Goal: Task Accomplishment & Management: Use online tool/utility

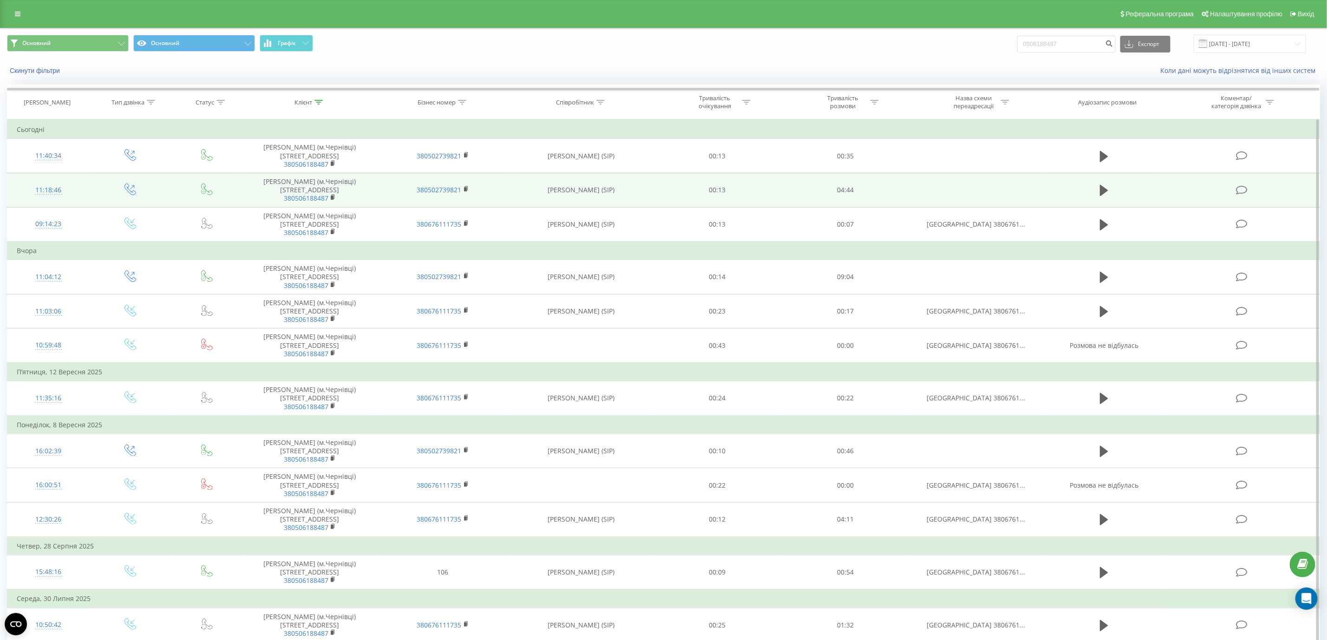
click at [1093, 201] on td at bounding box center [1103, 190] width 123 height 34
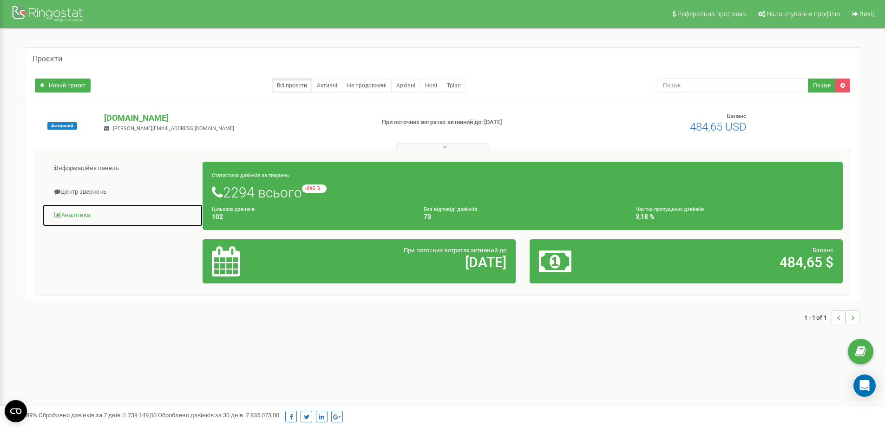
click at [104, 211] on link "Аналiтика" at bounding box center [122, 215] width 161 height 23
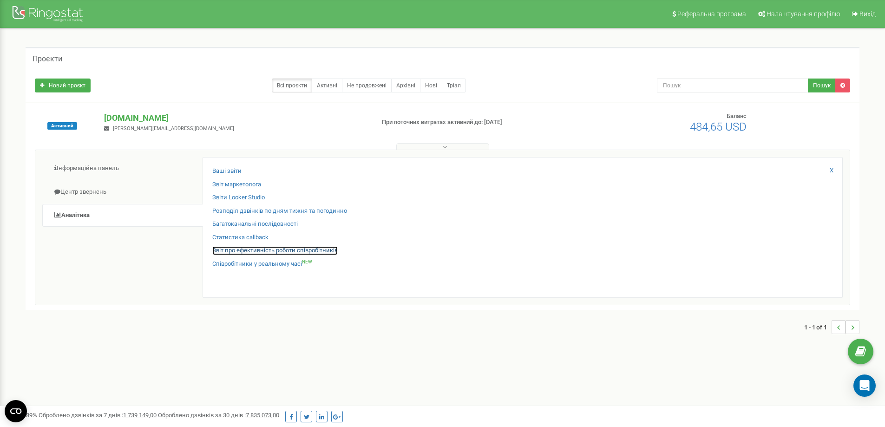
click at [251, 254] on link "Звіт про ефективність роботи співробітників" at bounding box center [274, 250] width 125 height 9
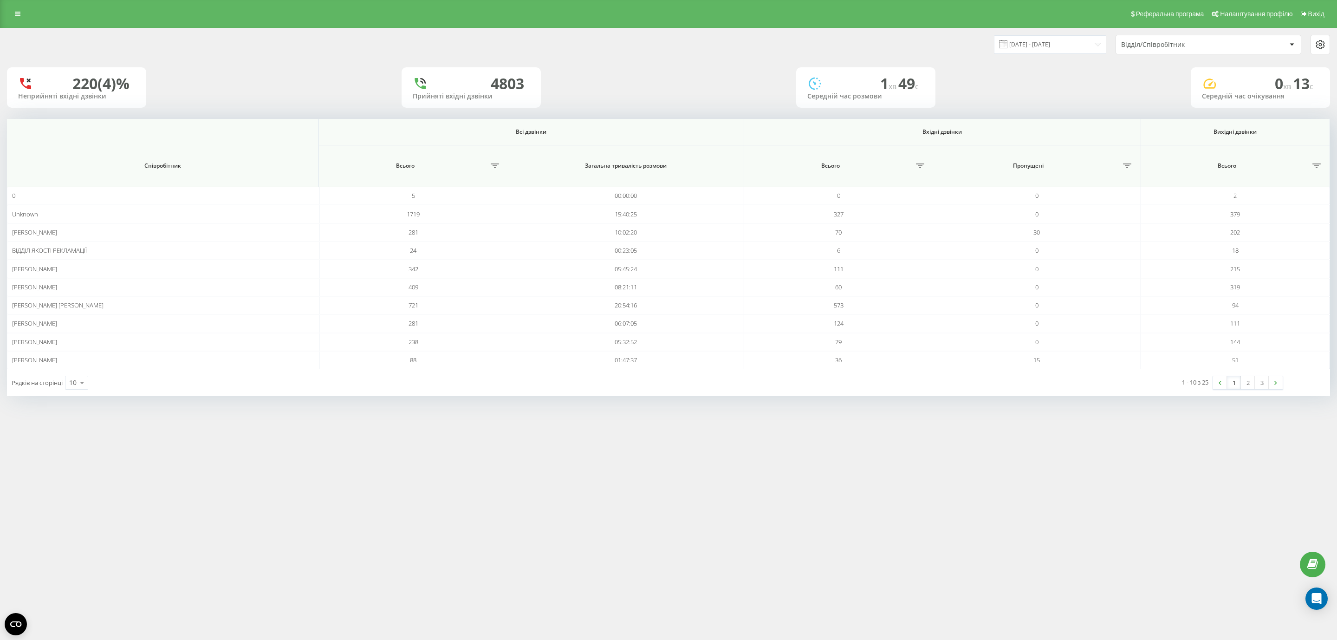
click at [73, 375] on div "Рядків на сторінці 10 10 25 50 100" at bounding box center [338, 382] width 662 height 27
click at [92, 388] on div "Рядків на сторінці 10 10 25 50 100" at bounding box center [338, 382] width 662 height 27
click at [84, 386] on icon at bounding box center [82, 383] width 14 height 18
click at [85, 349] on div "25" at bounding box center [76, 342] width 22 height 13
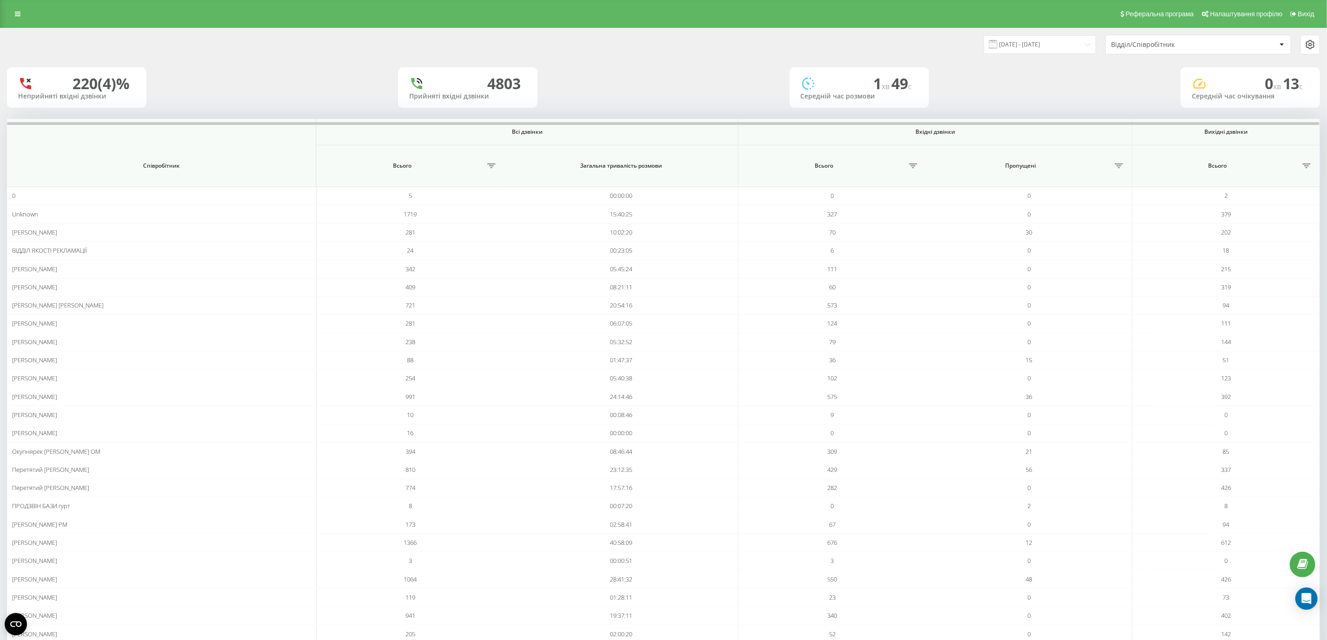
click at [1034, 54] on div "19.08.2025 - 19.09.2025 Відділ/Співробітник" at bounding box center [992, 45] width 657 height 20
click at [1034, 48] on input "[DATE] - [DATE]" at bounding box center [1039, 44] width 112 height 18
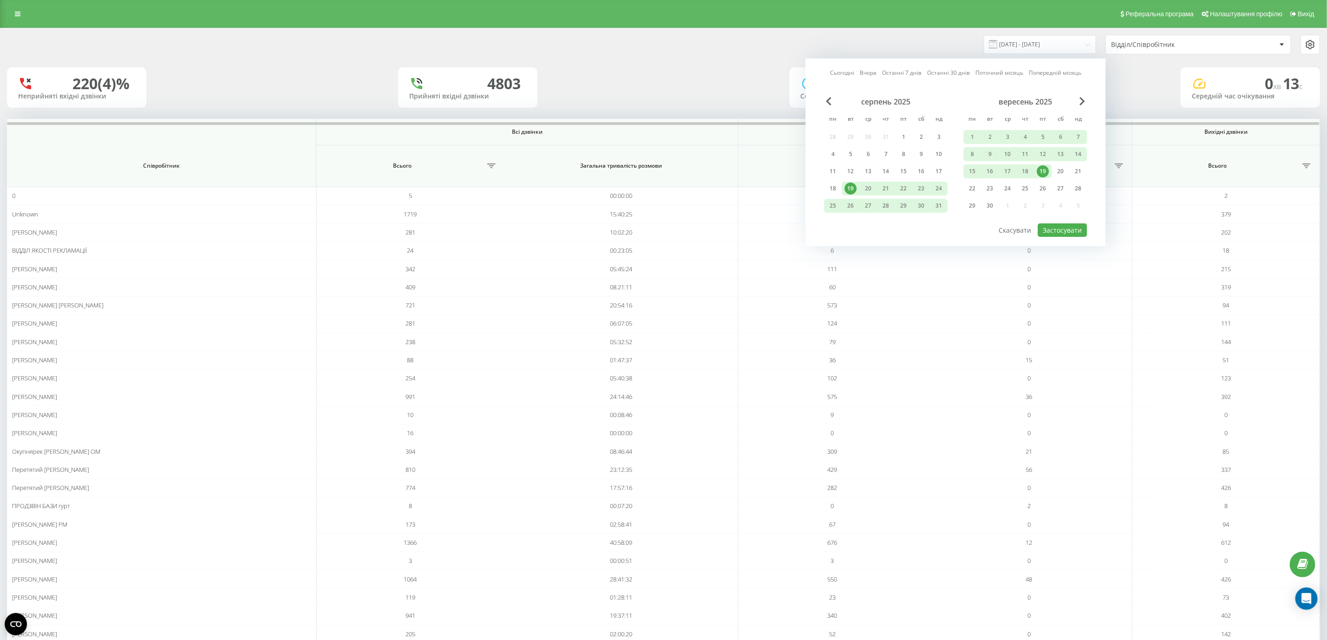
click at [1040, 170] on div "19" at bounding box center [1043, 171] width 12 height 12
click at [1070, 234] on div "Сьогодні Вчора Останні 7 днів Останні 30 днів Поточний місяць Попередній місяць…" at bounding box center [956, 153] width 300 height 188
click at [34, 6] on div "Реферальна програма Налаштування профілю Вихід" at bounding box center [663, 14] width 1327 height 28
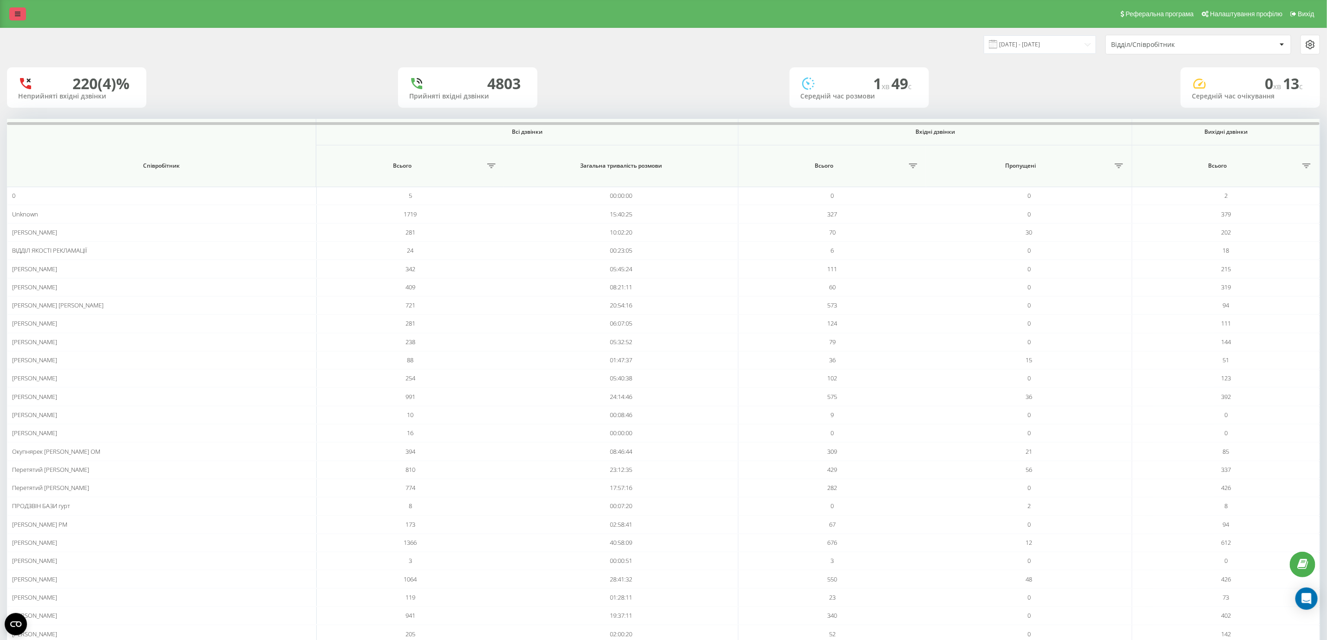
click at [23, 8] on link at bounding box center [17, 13] width 17 height 13
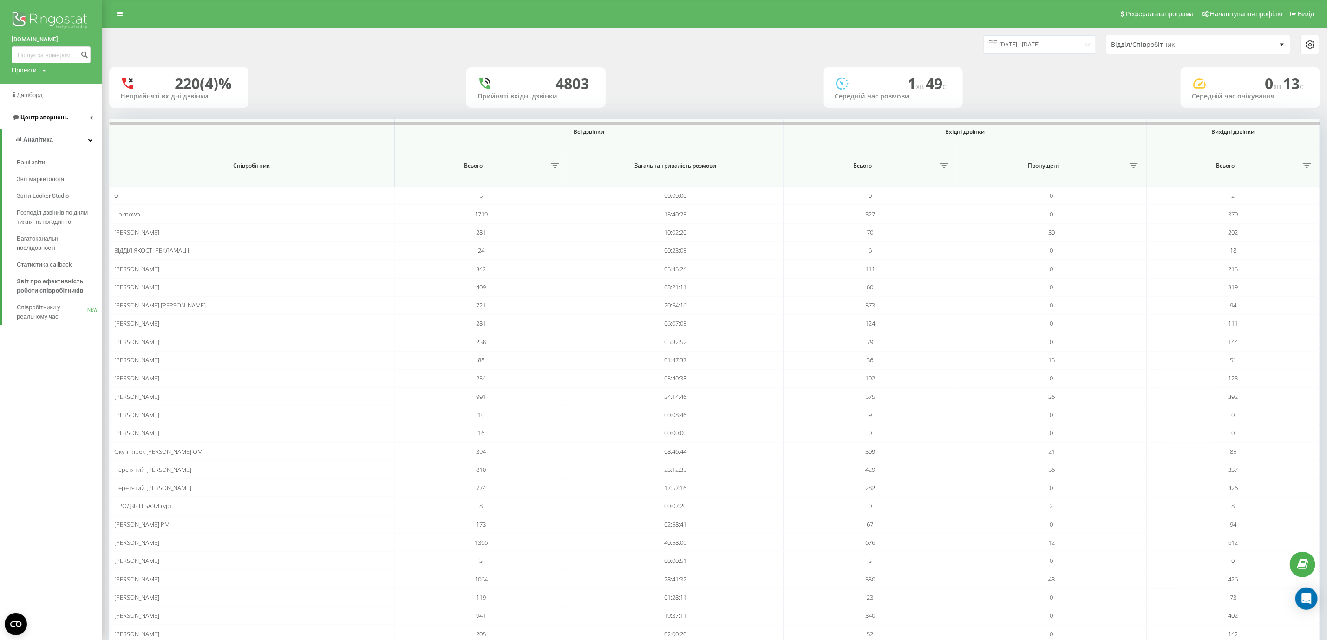
click at [63, 116] on span "Центр звернень" at bounding box center [43, 117] width 47 height 7
click at [67, 118] on span "Центр звернень" at bounding box center [45, 117] width 47 height 7
click at [66, 125] on link "Центр звернень" at bounding box center [51, 117] width 102 height 22
click at [79, 140] on link "Журнал дзвінків" at bounding box center [59, 140] width 85 height 17
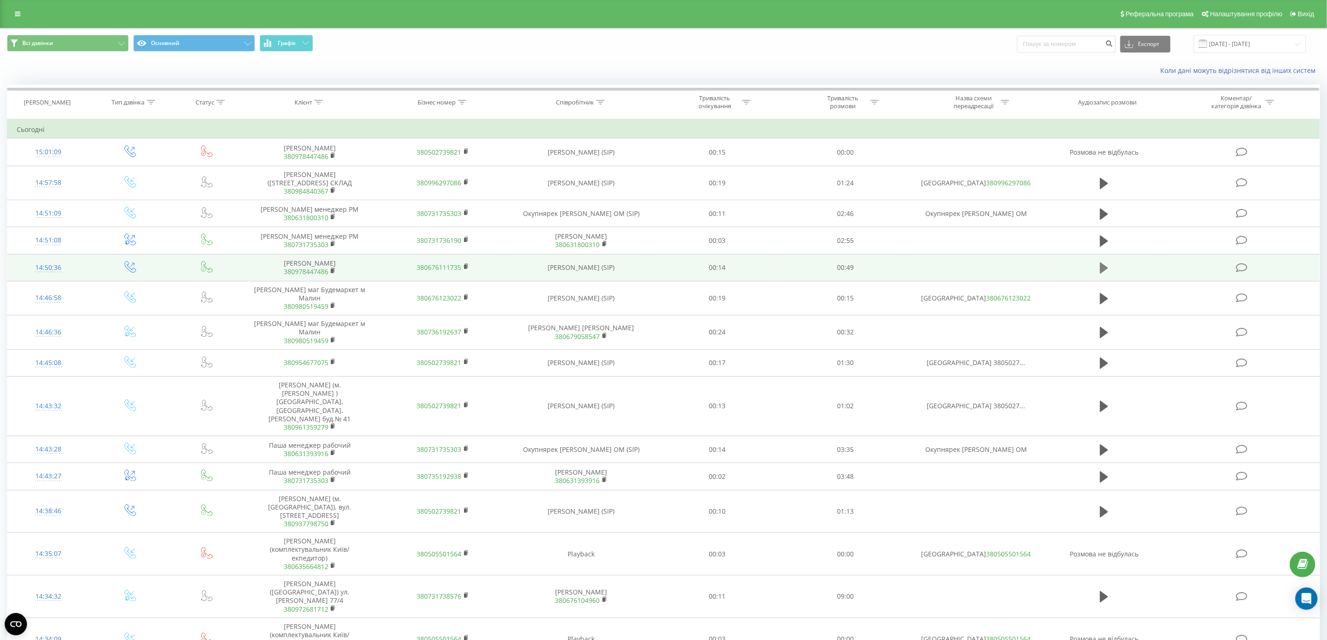
click at [1110, 267] on button at bounding box center [1104, 268] width 14 height 14
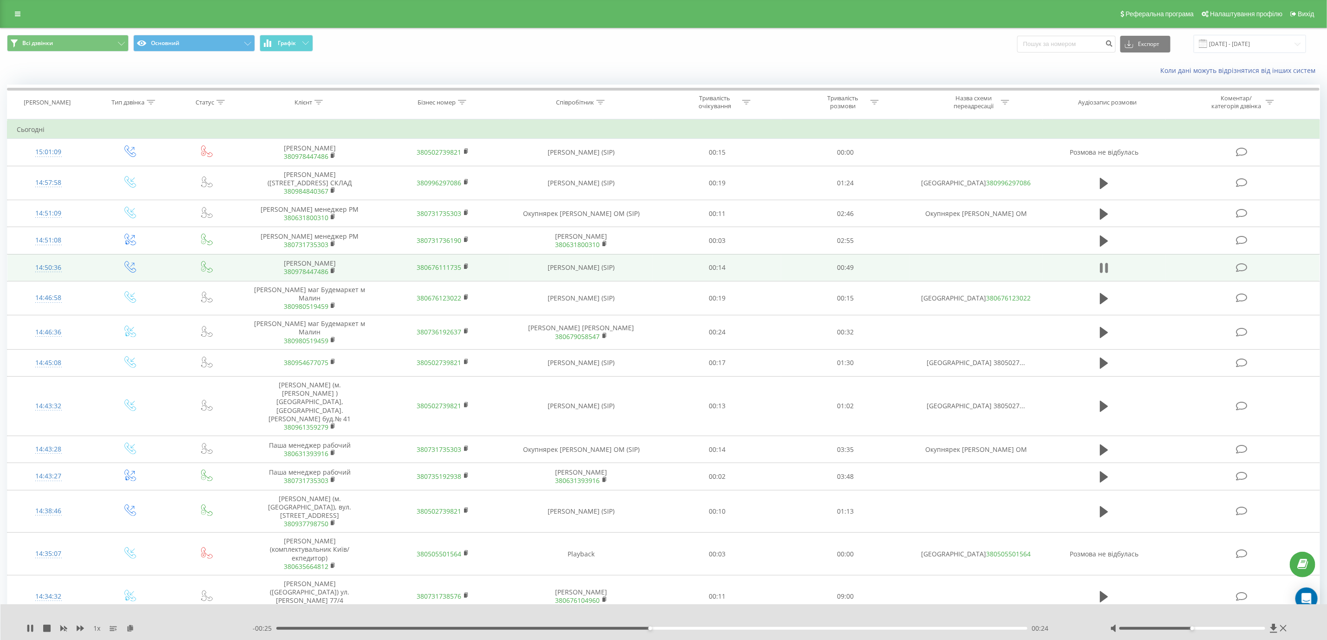
click at [1102, 262] on icon at bounding box center [1104, 267] width 8 height 13
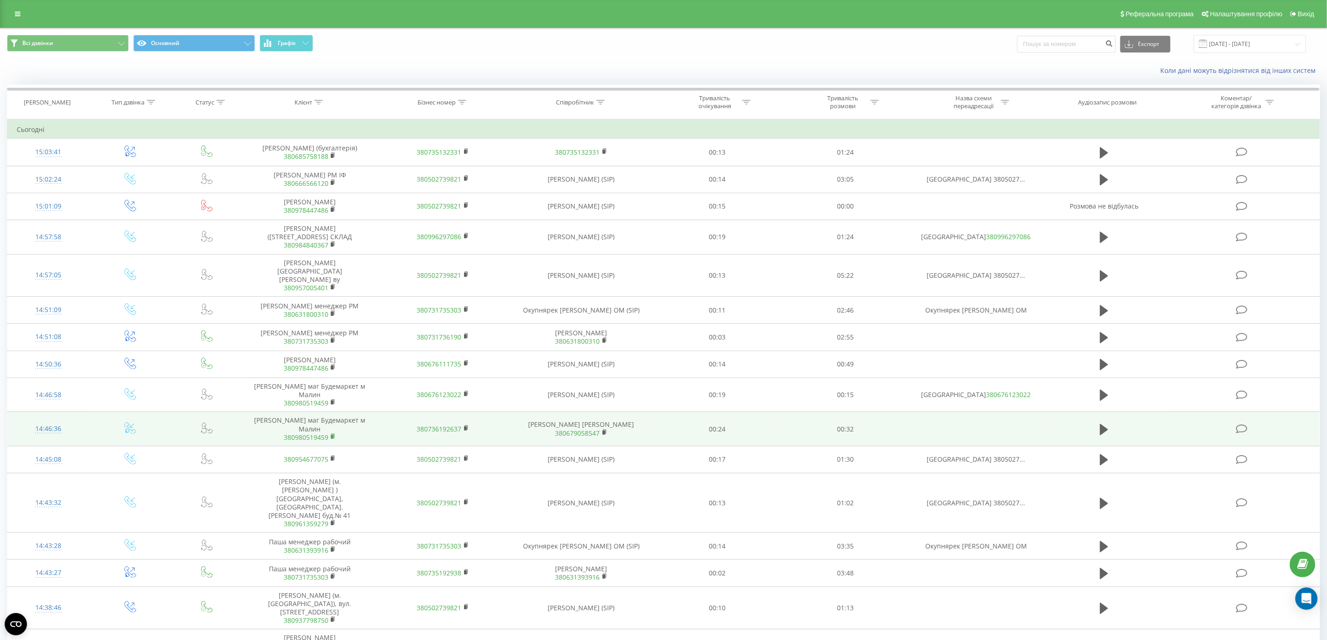
click at [334, 434] on icon at bounding box center [332, 436] width 3 height 4
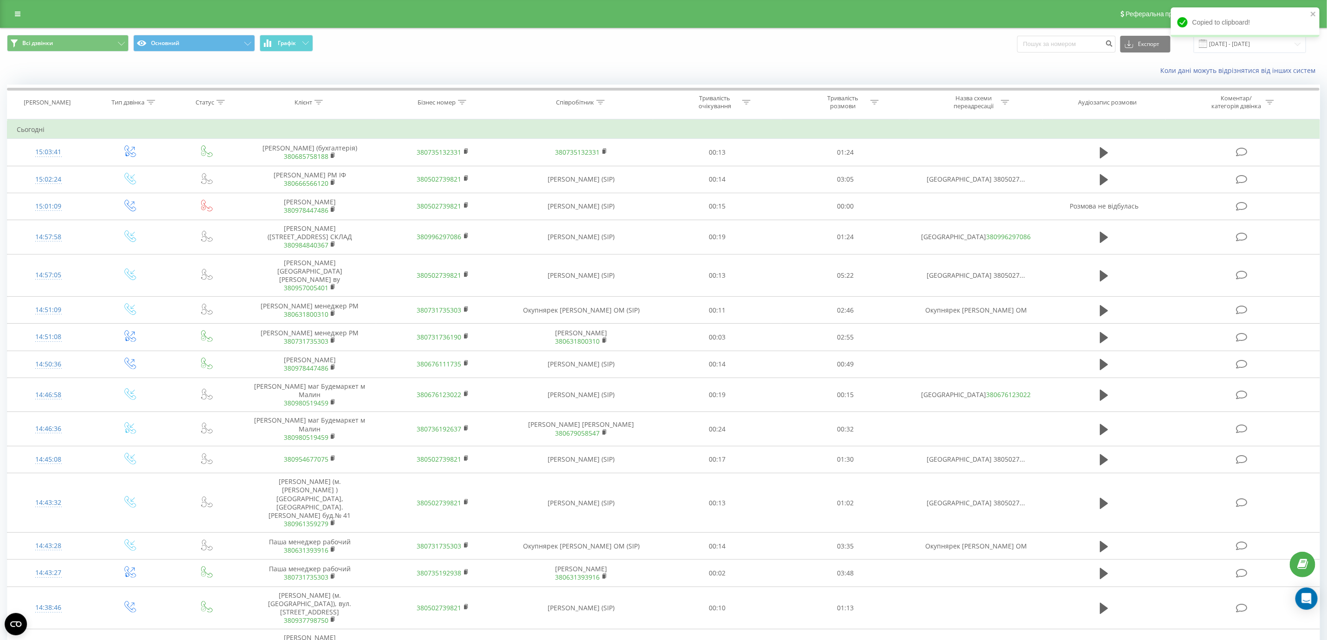
click at [749, 33] on div "Всі дзвінки Основний Графік Експорт .csv .xls .xlsx 19.08.2025 - 19.09.2025" at bounding box center [663, 43] width 1326 height 31
